Goal: Find specific page/section: Find specific page/section

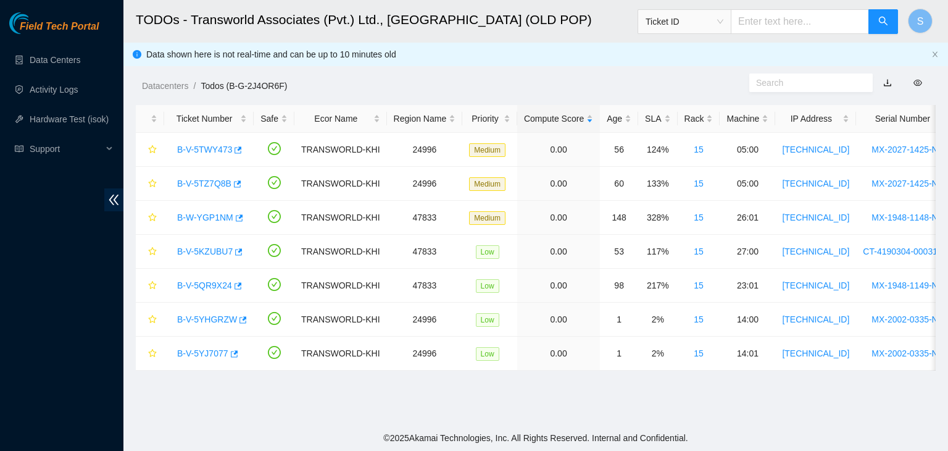
click at [888, 86] on link "button" at bounding box center [887, 83] width 9 height 10
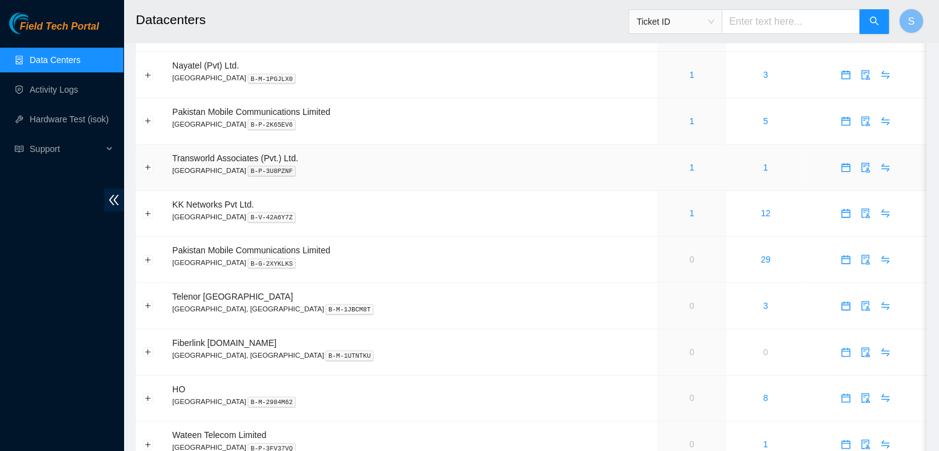
scroll to position [926, 0]
